Goal: Information Seeking & Learning: Learn about a topic

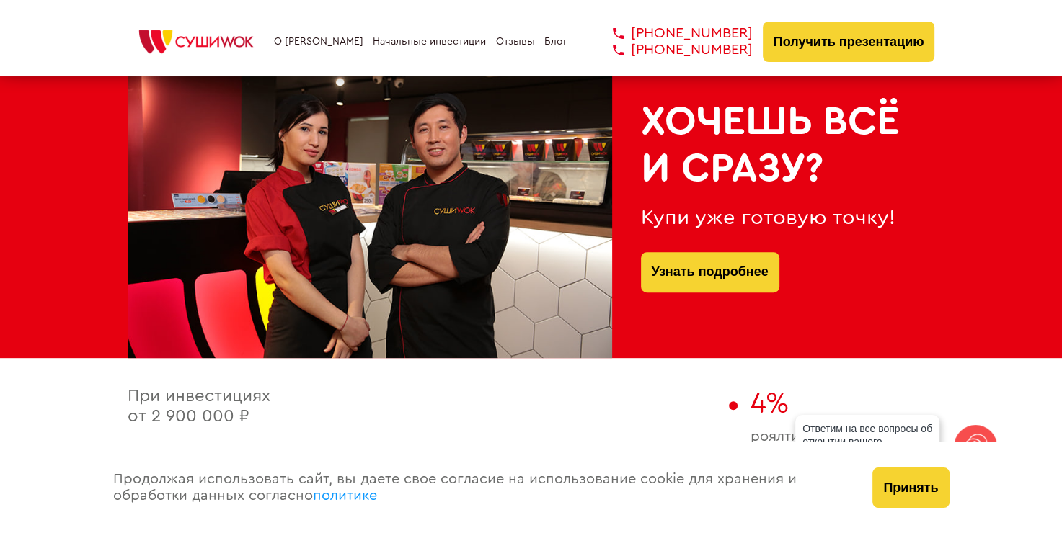
scroll to position [793, 0]
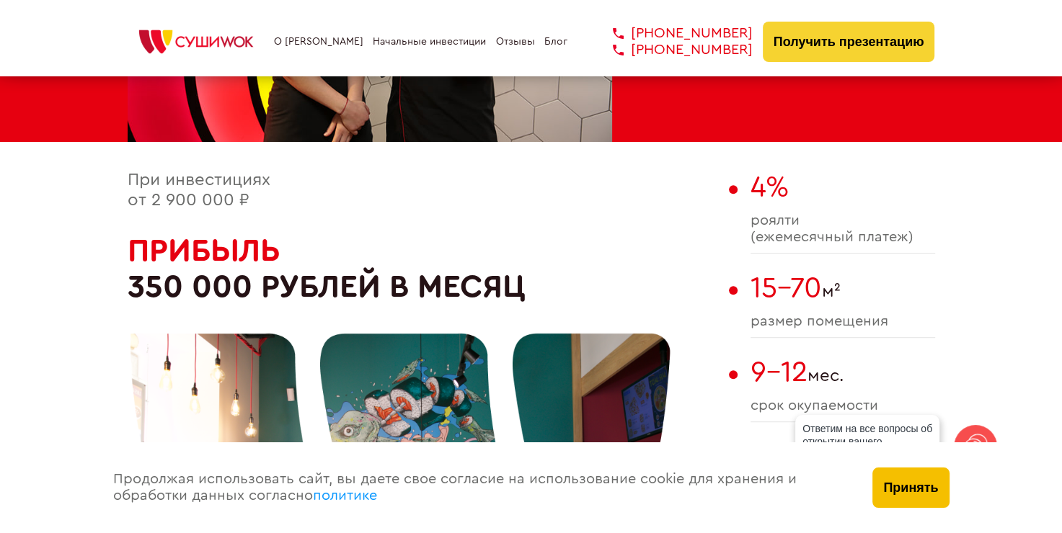
click at [893, 484] on button "Принять" at bounding box center [910, 488] width 76 height 40
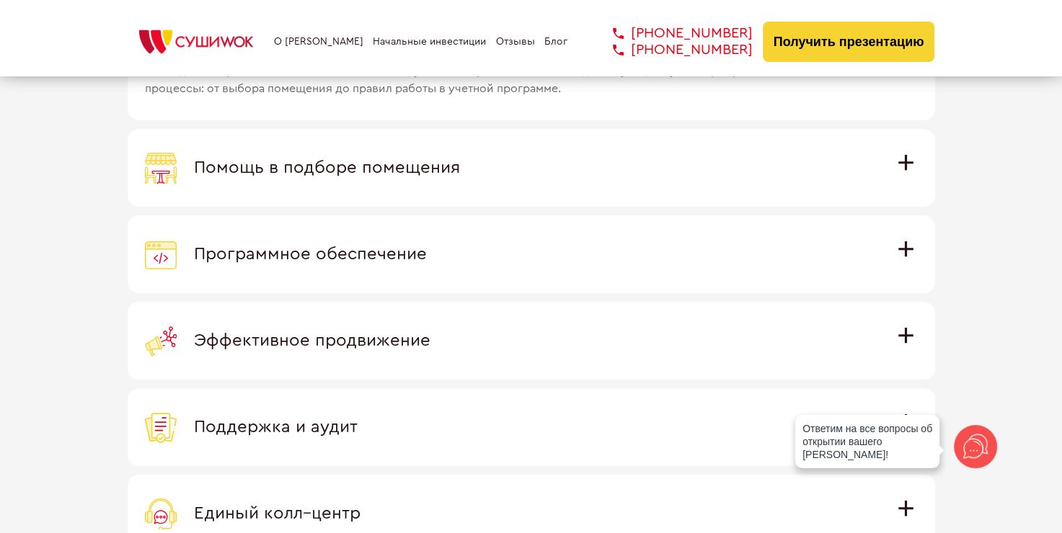
scroll to position [4181, 0]
click at [427, 248] on span "Программное обеспечение" at bounding box center [310, 253] width 233 height 17
click at [0, 0] on input "Программное обеспечение Программное обеспечение разработано специально для [PER…" at bounding box center [0, 0] width 0 height 0
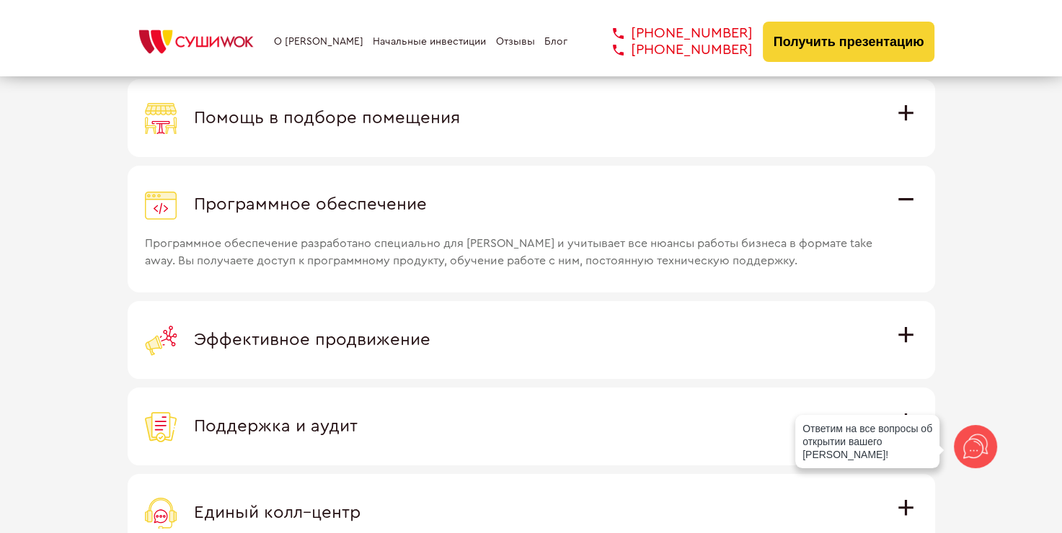
click at [906, 193] on div "Программное обеспечение" at bounding box center [531, 205] width 773 height 32
click at [0, 0] on input "Программное обеспечение Программное обеспечение разработано специально для [PER…" at bounding box center [0, 0] width 0 height 0
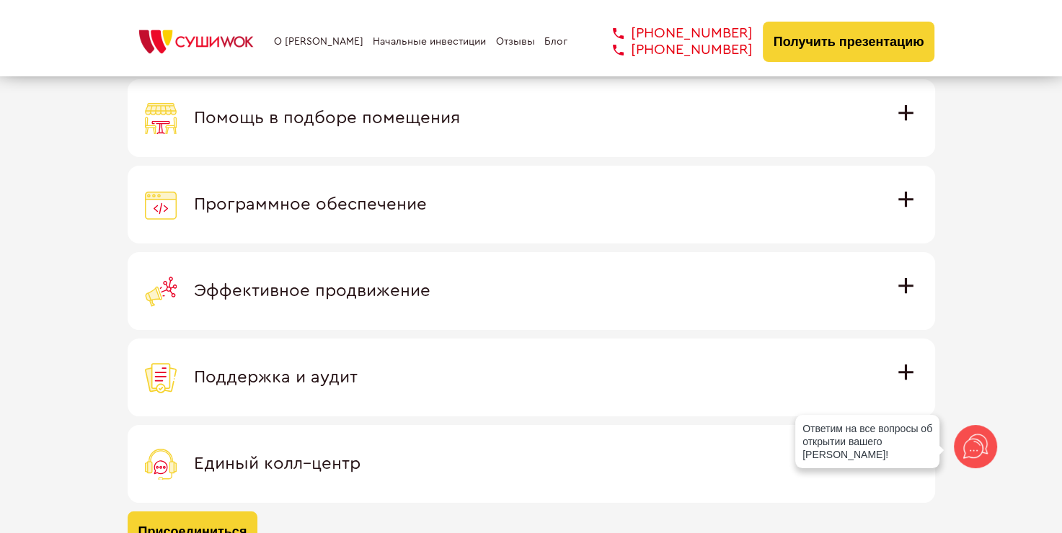
click at [430, 283] on span "Эффективное продвижение" at bounding box center [312, 291] width 236 height 17
click at [0, 0] on input "Эффективное продвижение Все рекламные материалы предоставляются централизованно…" at bounding box center [0, 0] width 0 height 0
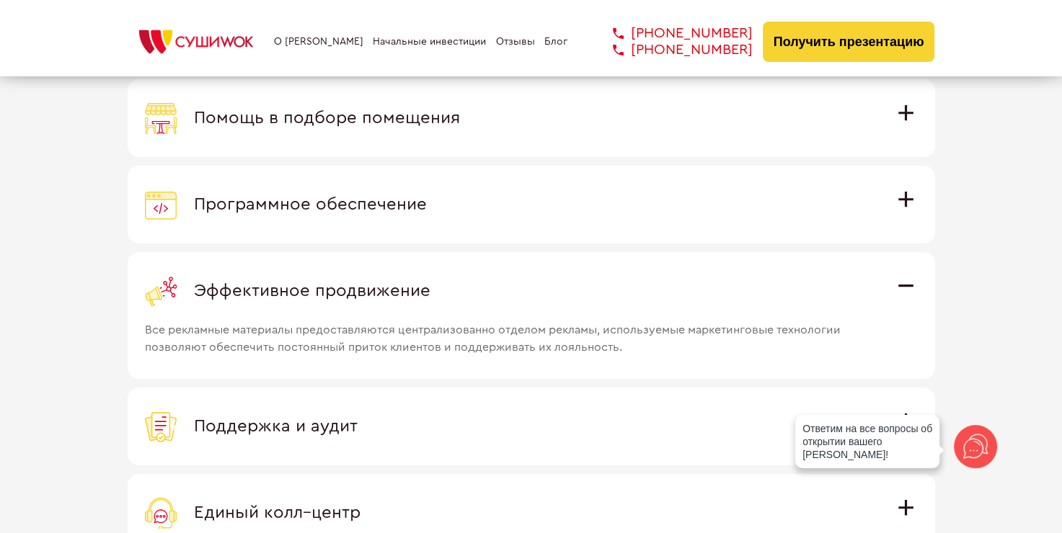
click at [430, 283] on span "Эффективное продвижение" at bounding box center [312, 291] width 236 height 17
click at [0, 0] on input "Эффективное продвижение Все рекламные материалы предоставляются централизованно…" at bounding box center [0, 0] width 0 height 0
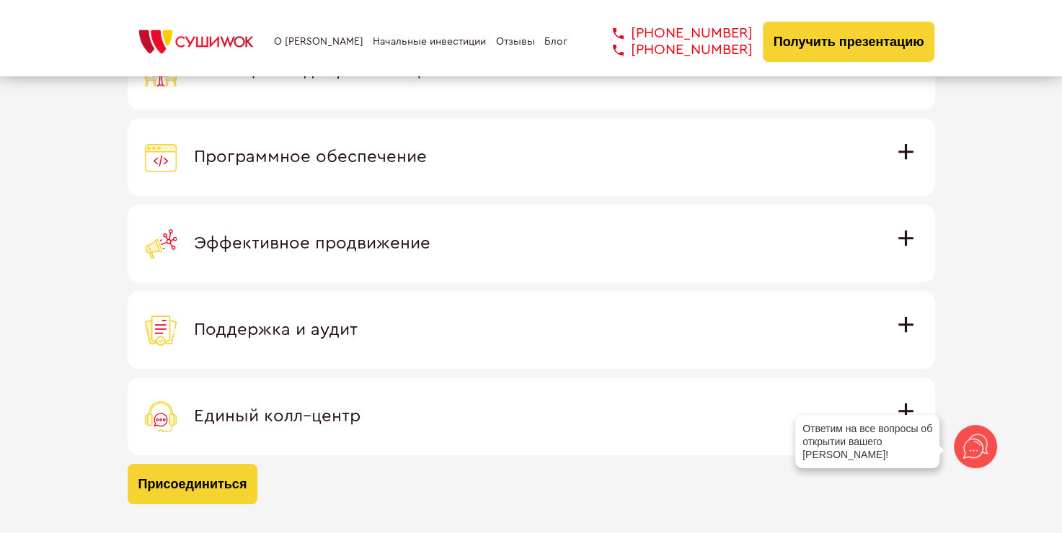
scroll to position [4397, 0]
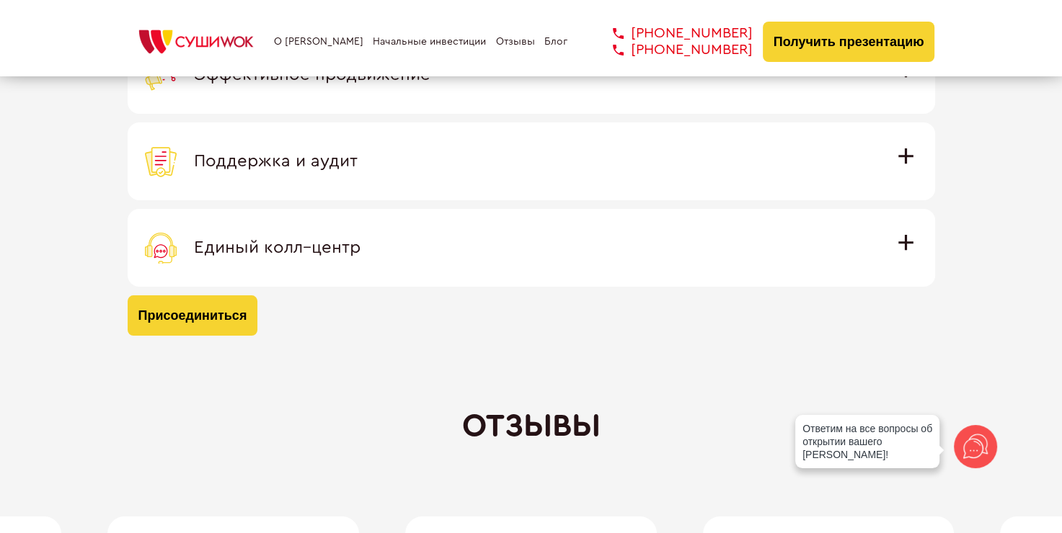
click at [358, 153] on span "Поддержка и аудит" at bounding box center [276, 161] width 164 height 17
click at [0, 0] on input "Поддержка и аудит Аудит работы с целью поиска точек роста и постоянная поддержк…" at bounding box center [0, 0] width 0 height 0
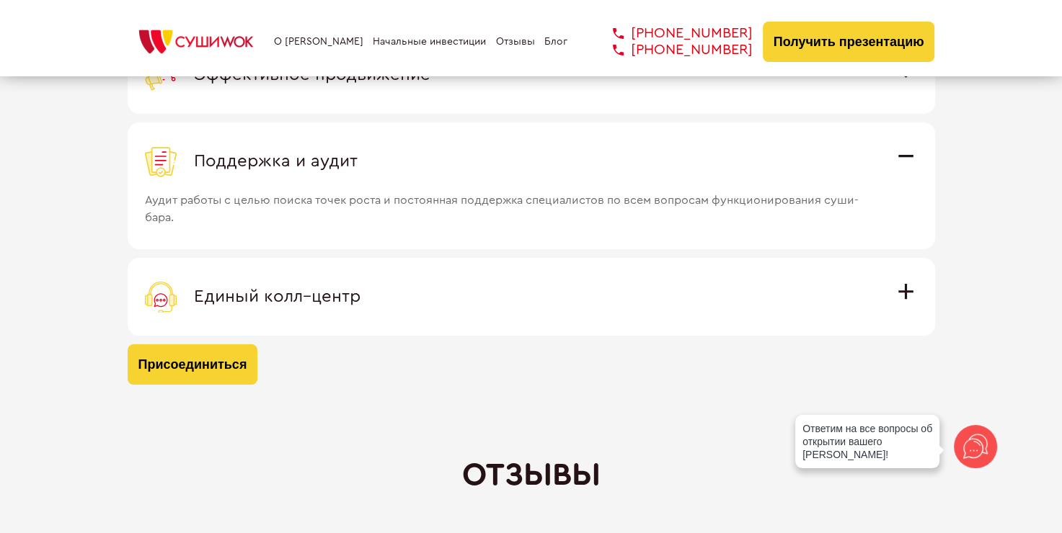
click at [358, 153] on span "Поддержка и аудит" at bounding box center [276, 161] width 164 height 17
click at [0, 0] on input "Поддержка и аудит Аудит работы с целью поиска точек роста и постоянная поддержк…" at bounding box center [0, 0] width 0 height 0
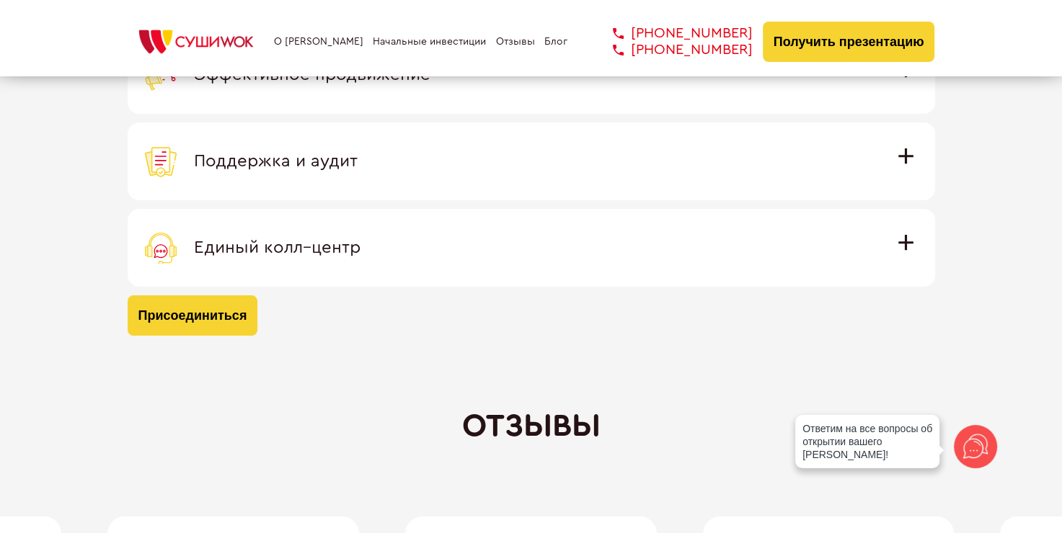
click at [903, 249] on div "Единый колл–центр" at bounding box center [531, 248] width 773 height 32
click at [0, 0] on input "Единый колл–центр Полностью интегрирован с программным обеспечением: вы не проп…" at bounding box center [0, 0] width 0 height 0
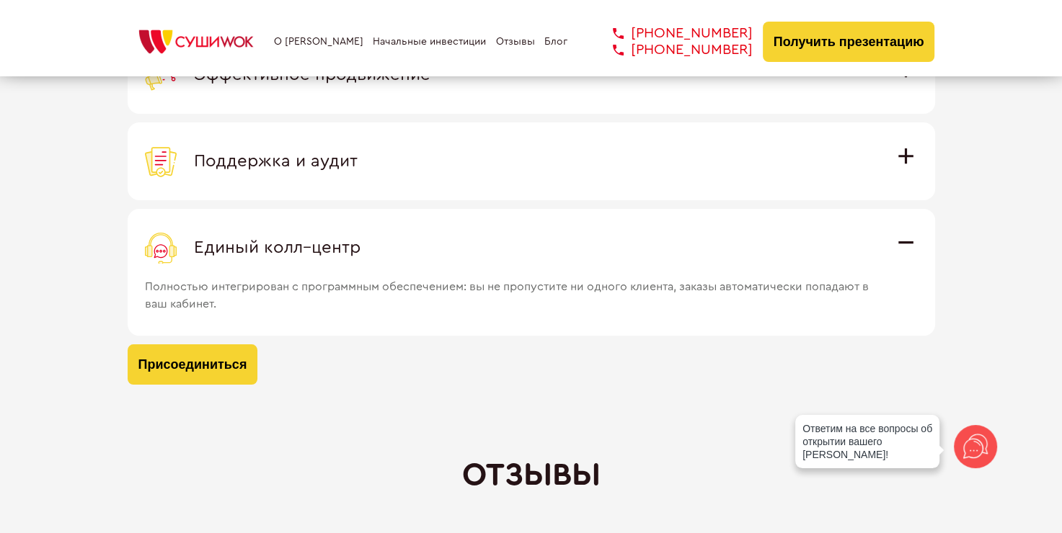
click at [360, 241] on span "Единый колл–центр" at bounding box center [277, 247] width 167 height 17
click at [0, 0] on input "Единый колл–центр Полностью интегрирован с программным обеспечением: вы не проп…" at bounding box center [0, 0] width 0 height 0
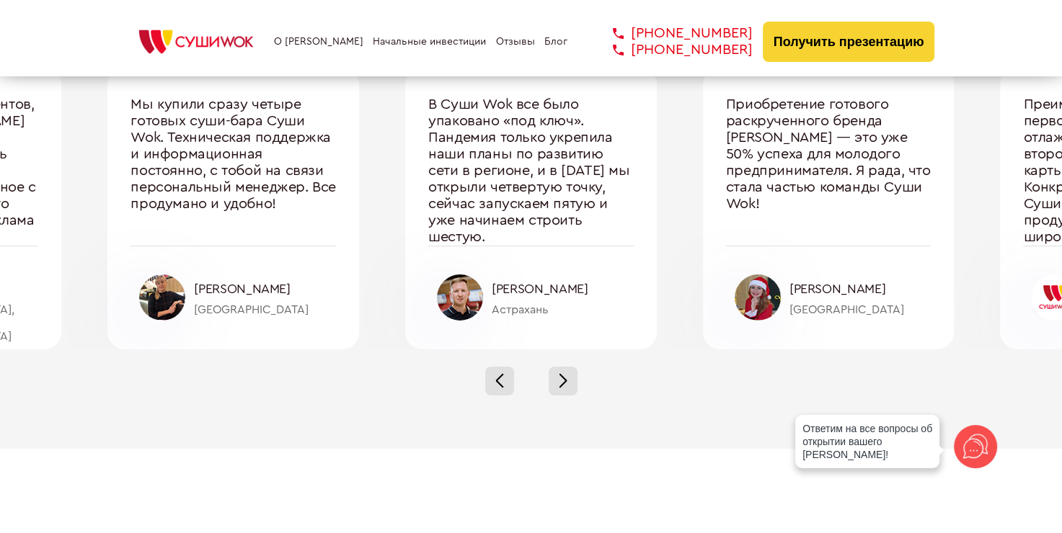
scroll to position [4758, 0]
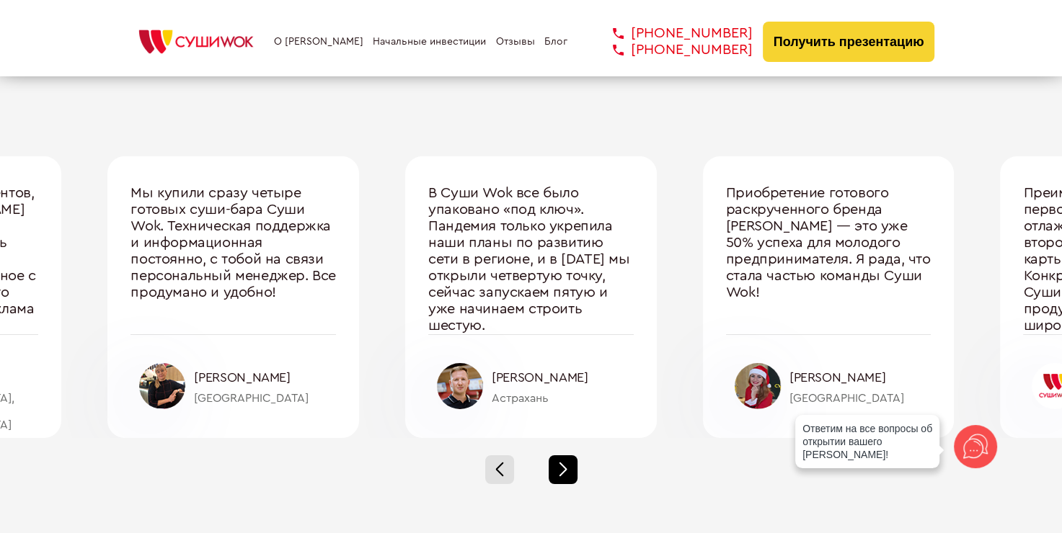
click at [566, 466] on span at bounding box center [563, 467] width 8 height 8
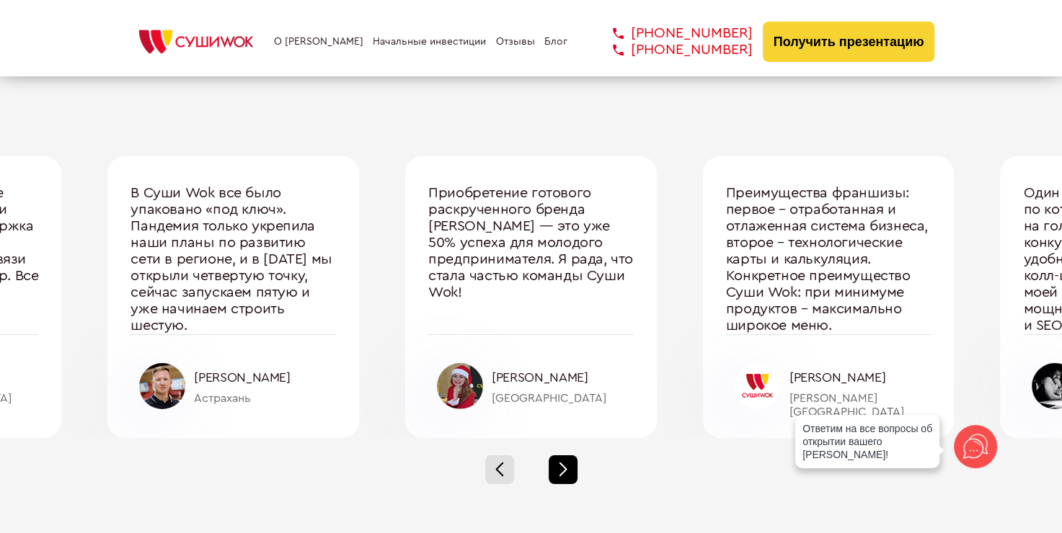
click at [566, 466] on span at bounding box center [563, 467] width 8 height 8
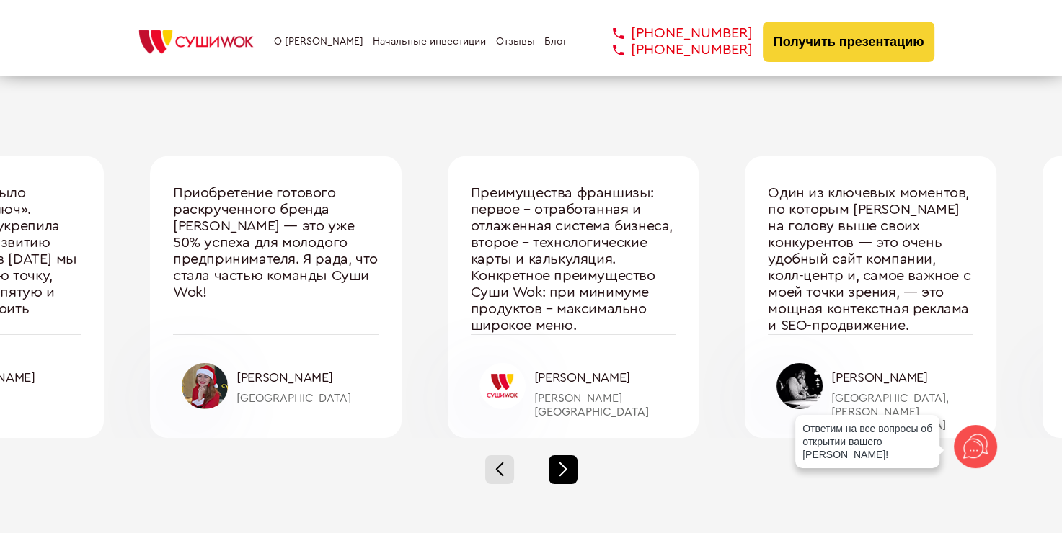
click at [566, 466] on span at bounding box center [563, 467] width 8 height 8
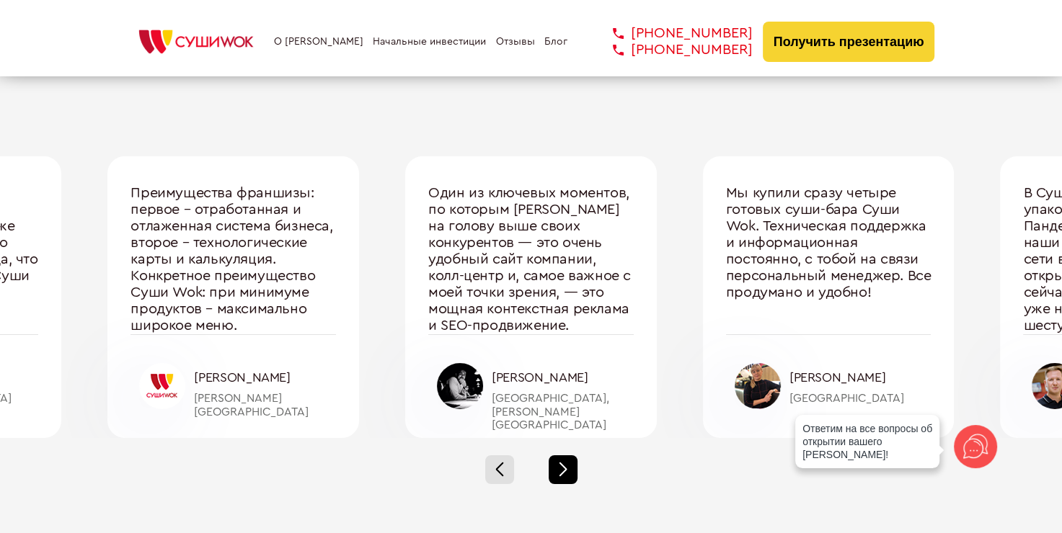
click at [566, 466] on span at bounding box center [563, 467] width 8 height 8
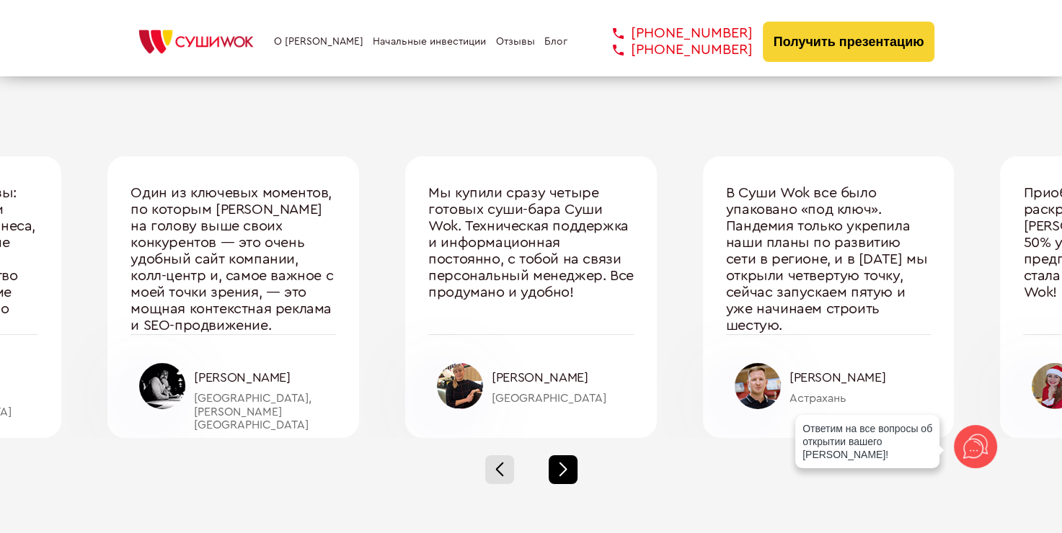
click at [566, 466] on span at bounding box center [563, 467] width 8 height 8
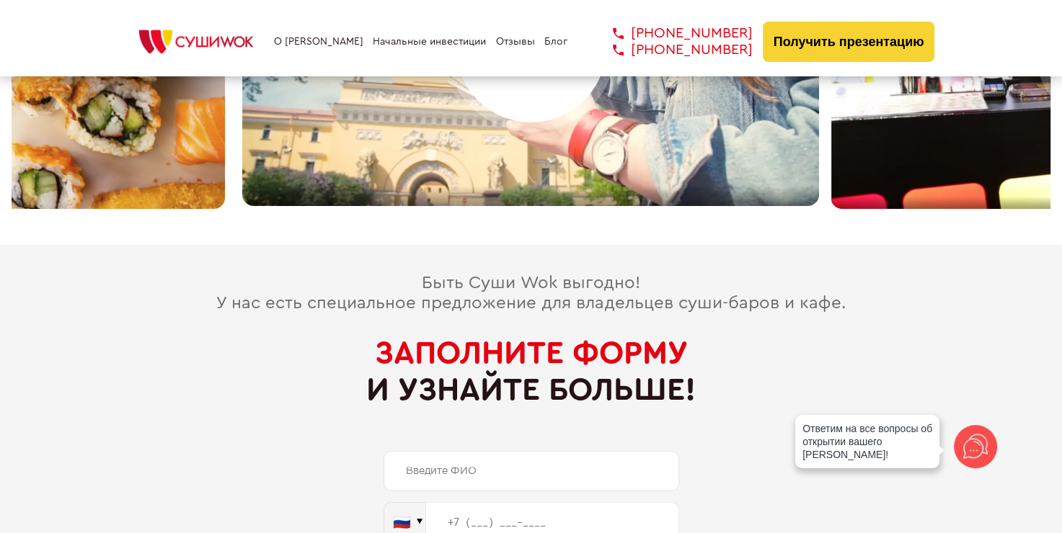
scroll to position [6632, 0]
